Goal: Check status

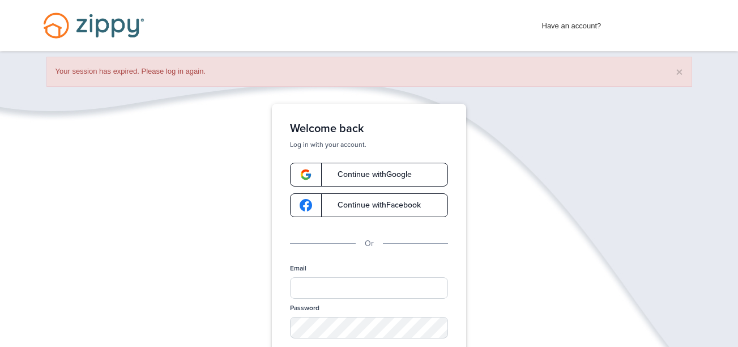
drag, startPoint x: 381, startPoint y: 171, endPoint x: 434, endPoint y: 172, distance: 52.7
click at [381, 171] on span "Continue with Google" at bounding box center [369, 175] width 86 height 8
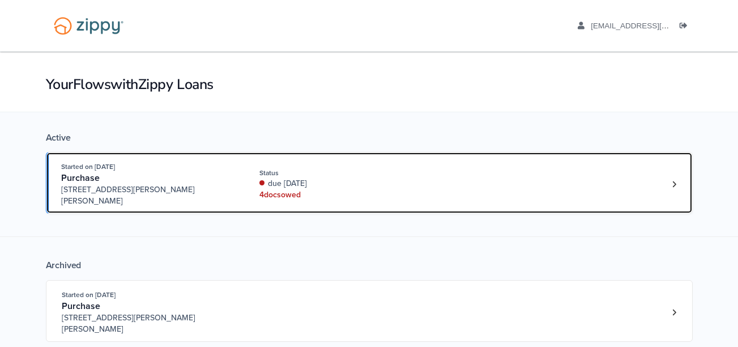
click at [235, 168] on div "Started on [DATE] Purchase [STREET_ADDRESS][PERSON_NAME][PERSON_NAME]" at bounding box center [151, 184] width 181 height 46
